Goal: Find specific page/section: Find specific page/section

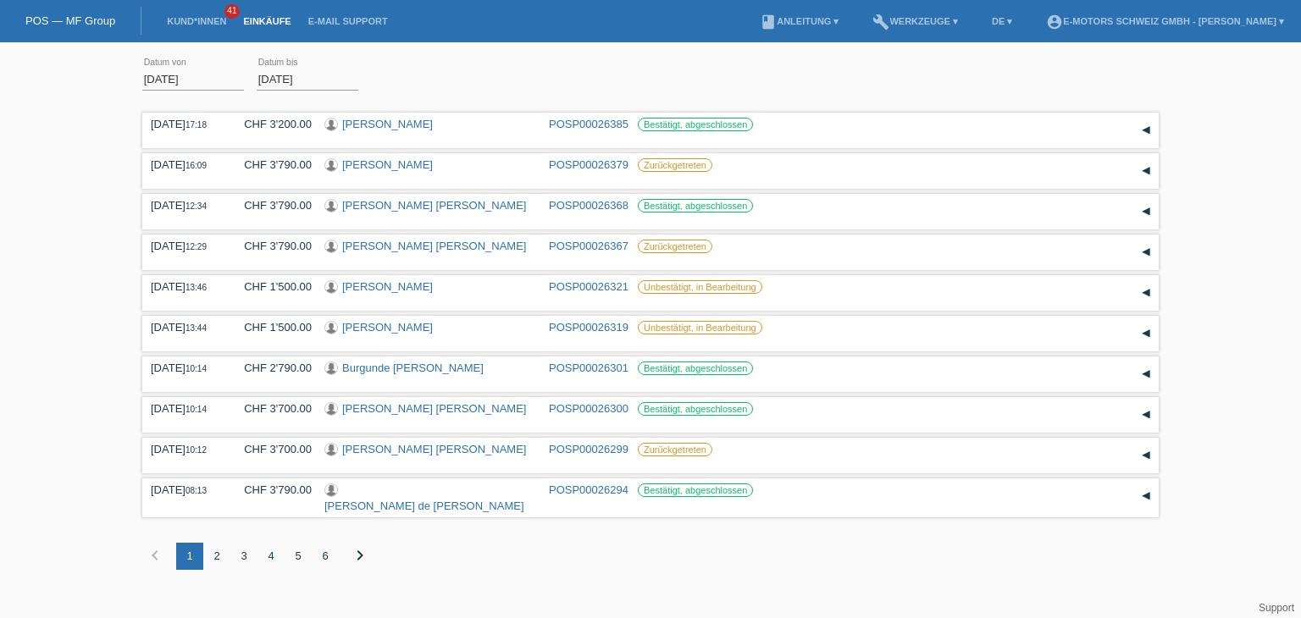
click at [222, 557] on div "2" at bounding box center [216, 556] width 27 height 27
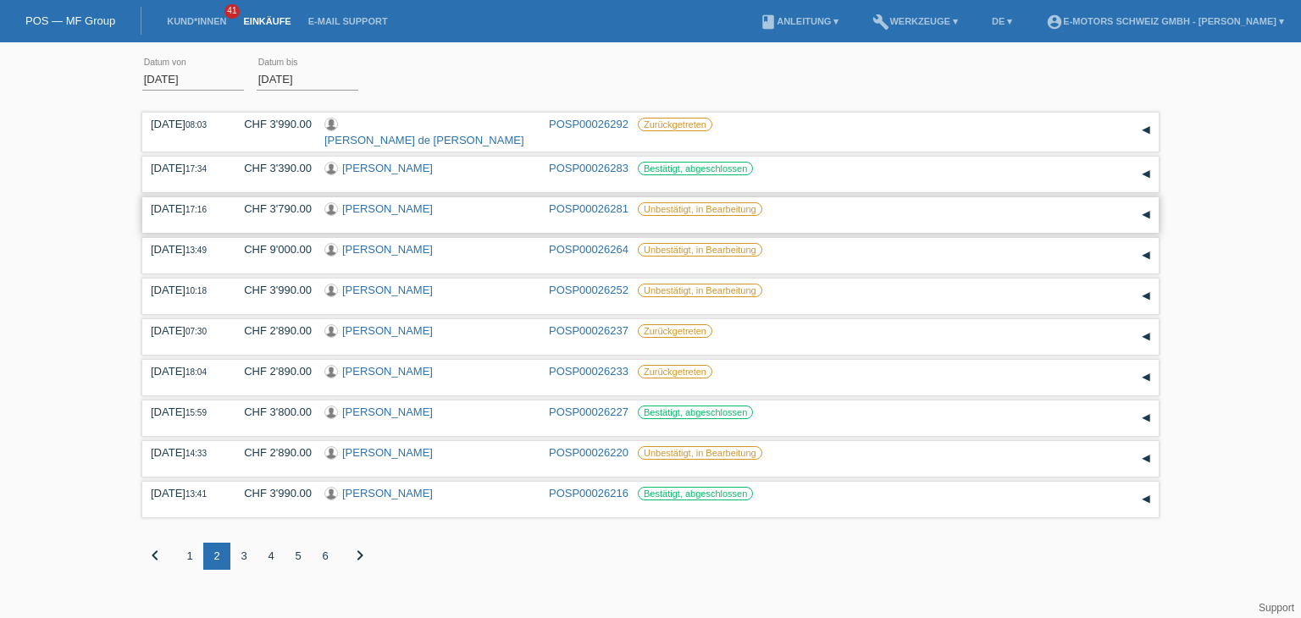
click at [371, 208] on link "Silas Knüsel" at bounding box center [387, 208] width 91 height 13
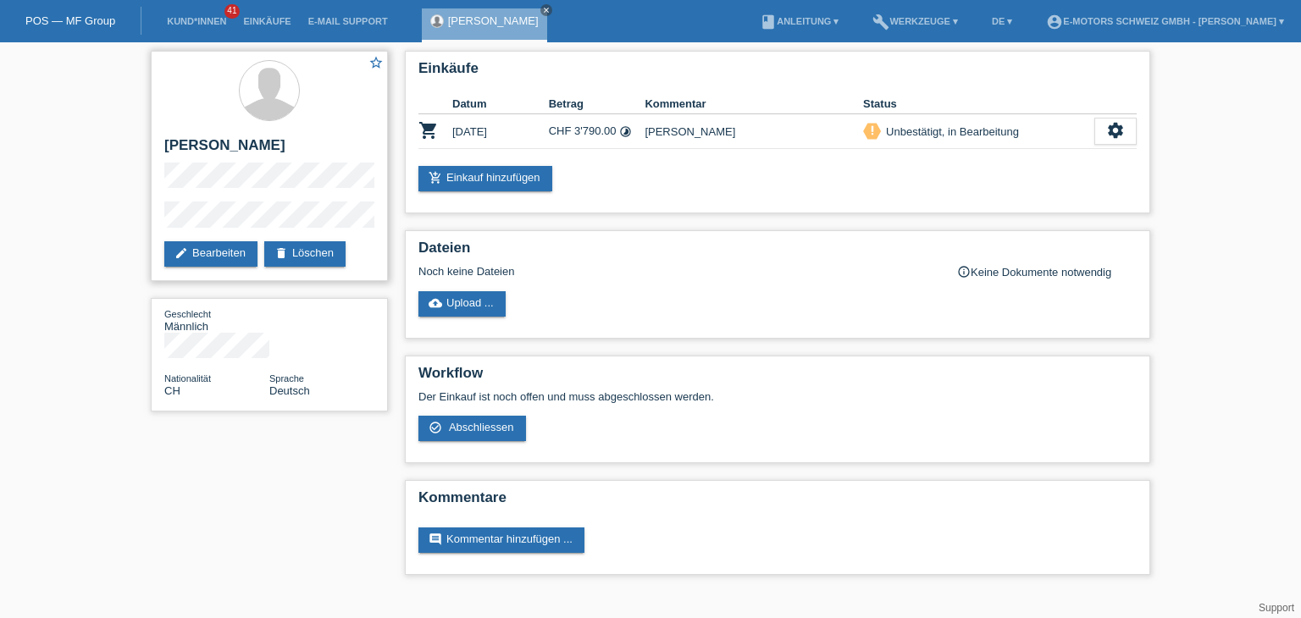
click at [156, 184] on div "star_border [PERSON_NAME] edit Bearbeiten delete Löschen" at bounding box center [269, 166] width 237 height 230
